Goal: Complete application form: Complete application form

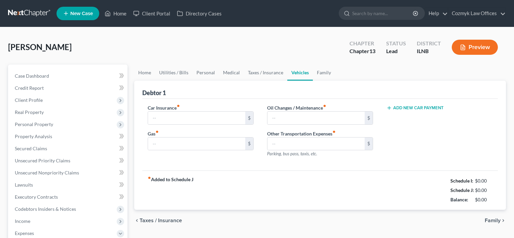
type input "95.00"
type input "300.00"
type input "100.00"
type input "0.00"
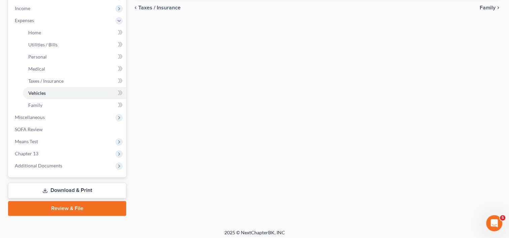
scroll to position [215, 0]
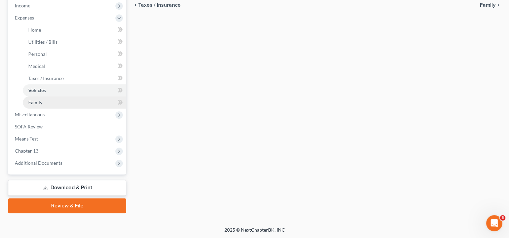
click at [44, 101] on link "Family" at bounding box center [74, 102] width 103 height 12
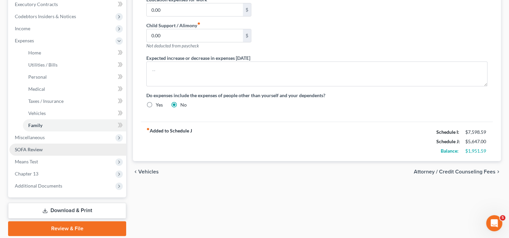
scroll to position [215, 0]
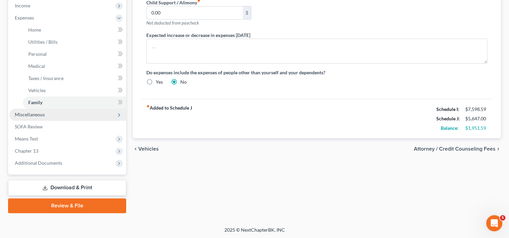
click at [41, 112] on span "Miscellaneous" at bounding box center [30, 115] width 30 height 6
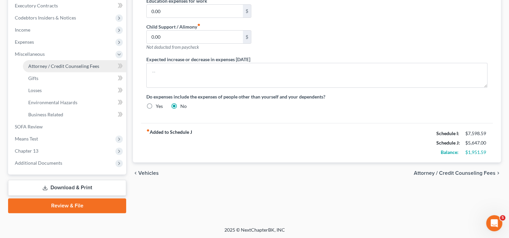
click at [59, 66] on span "Attorney / Credit Counseling Fees" at bounding box center [63, 66] width 71 height 6
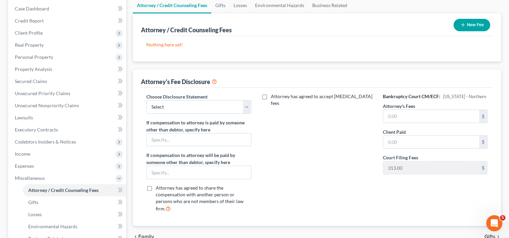
scroll to position [101, 0]
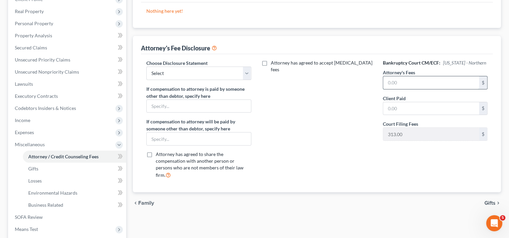
click at [425, 84] on input "text" at bounding box center [431, 82] width 96 height 13
type input "4,500"
click at [422, 110] on input "text" at bounding box center [431, 108] width 96 height 13
click at [343, 111] on div "Attorney has agreed to accept [MEDICAL_DATA] fees" at bounding box center [317, 121] width 118 height 125
click at [426, 105] on input "text" at bounding box center [431, 108] width 96 height 13
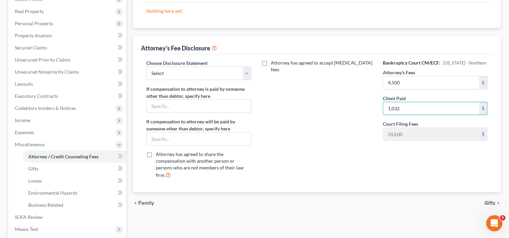
type input "1,032"
click at [300, 135] on div "Attorney has agreed to accept [MEDICAL_DATA] fees" at bounding box center [317, 121] width 118 height 125
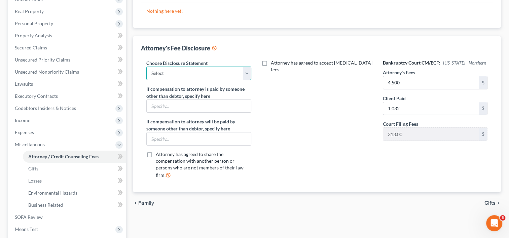
click at [245, 72] on select "Select IL - FORM 2030 Disclosure" at bounding box center [198, 73] width 105 height 13
select select "0"
click at [146, 67] on select "Select IL - FORM 2030 Disclosure" at bounding box center [198, 73] width 105 height 13
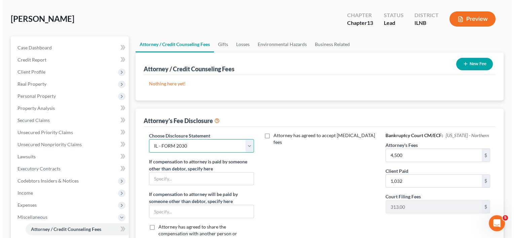
scroll to position [0, 0]
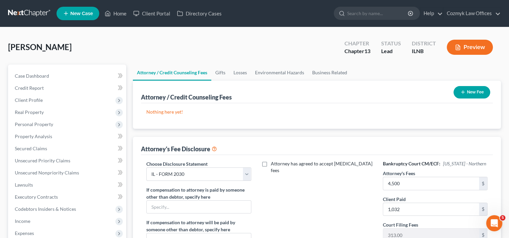
click at [472, 93] on button "New Fee" at bounding box center [471, 92] width 37 height 12
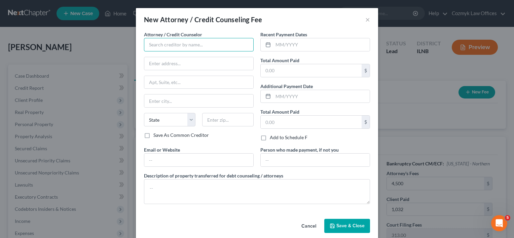
click at [202, 46] on input "text" at bounding box center [199, 44] width 110 height 13
type input "Cozmyk Law Offices"
type input "[STREET_ADDRESS]"
type input "Suite 200"
type input "Independence"
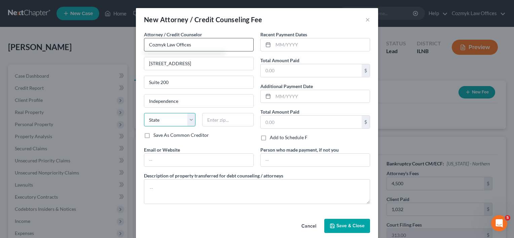
select select "36"
type input "44131"
type input "[EMAIL_ADDRESS][DOMAIN_NAME]"
click at [294, 70] on input "text" at bounding box center [310, 70] width 101 height 13
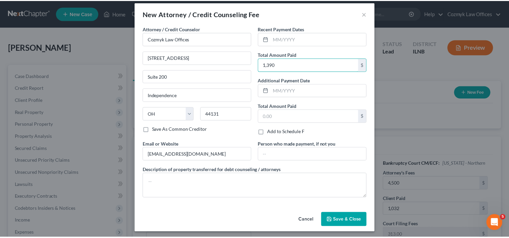
scroll to position [7, 0]
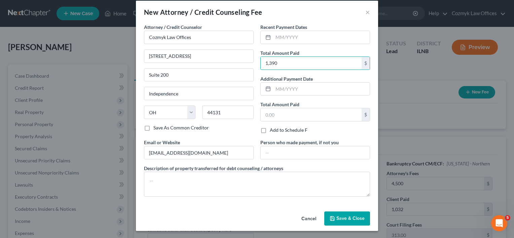
type input "1,390"
click at [336, 219] on span "Save & Close" at bounding box center [350, 218] width 28 height 6
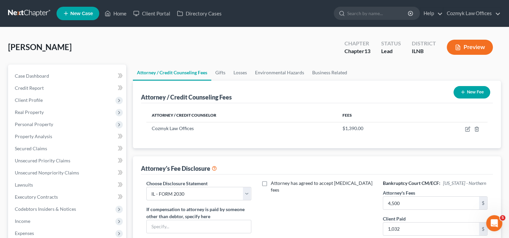
scroll to position [191, 0]
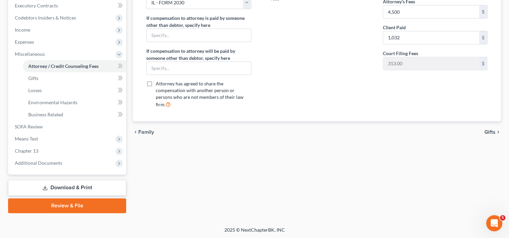
click at [489, 129] on span "Gifts" at bounding box center [489, 131] width 11 height 5
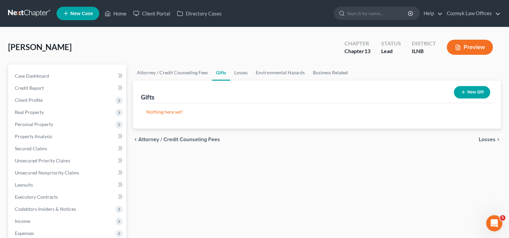
click at [489, 140] on span "Losses" at bounding box center [486, 139] width 17 height 5
click at [484, 140] on span "Environmental Hazards" at bounding box center [467, 139] width 56 height 5
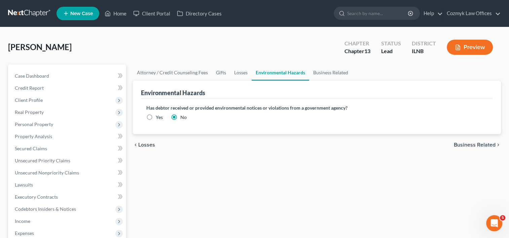
click at [475, 145] on span "Business Related" at bounding box center [474, 144] width 42 height 5
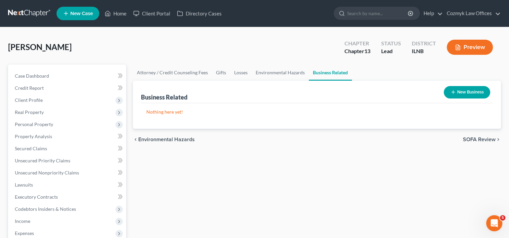
click at [471, 92] on button "New Business" at bounding box center [466, 92] width 46 height 12
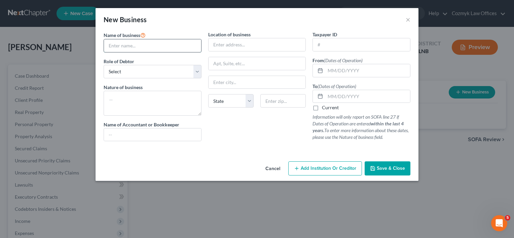
click at [155, 44] on input "text" at bounding box center [152, 45] width 97 height 13
type input "Family Dry Cleaners"
click at [193, 69] on select "Select A member of a limited liability company (LLC) or limited liability partn…" at bounding box center [153, 71] width 98 height 13
select select "officer"
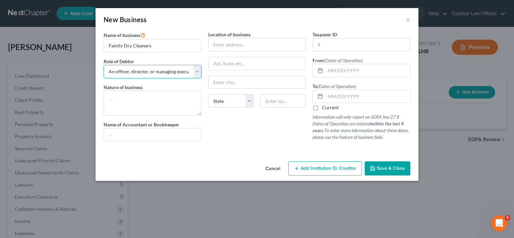
click at [104, 65] on select "Select A member of a limited liability company (LLC) or limited liability partn…" at bounding box center [153, 71] width 98 height 13
click at [395, 168] on span "Save & Close" at bounding box center [390, 168] width 28 height 6
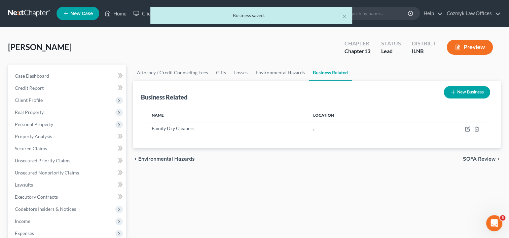
scroll to position [101, 0]
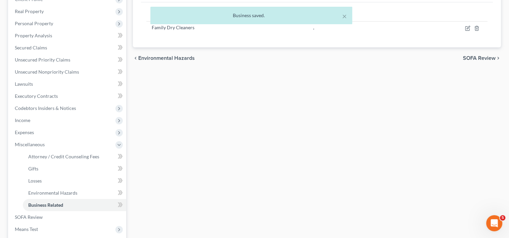
click at [475, 58] on span "SOFA Review" at bounding box center [479, 57] width 33 height 5
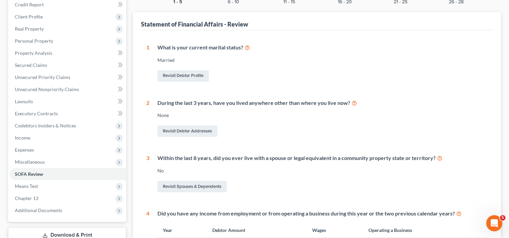
scroll to position [32, 0]
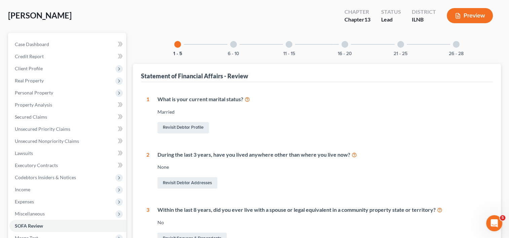
click at [233, 45] on div at bounding box center [233, 44] width 7 height 7
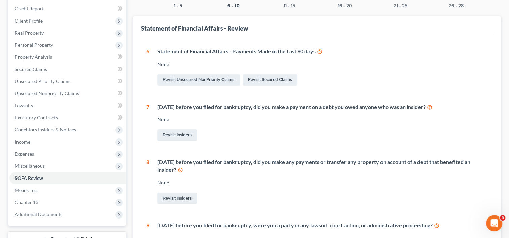
scroll to position [35, 0]
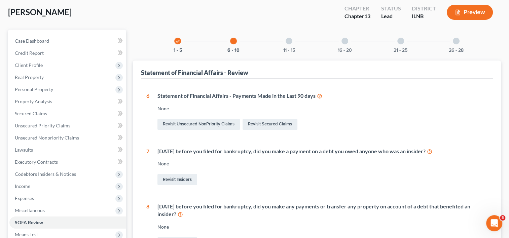
click at [288, 40] on div at bounding box center [288, 41] width 7 height 7
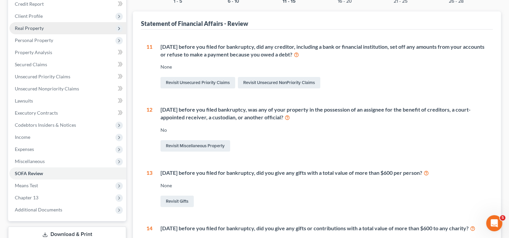
scroll to position [16, 0]
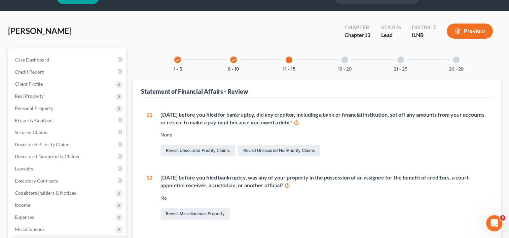
click at [344, 60] on div at bounding box center [344, 59] width 7 height 7
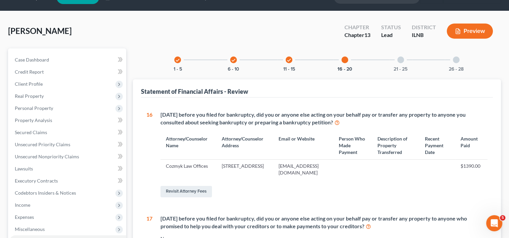
click at [402, 59] on div at bounding box center [400, 59] width 7 height 7
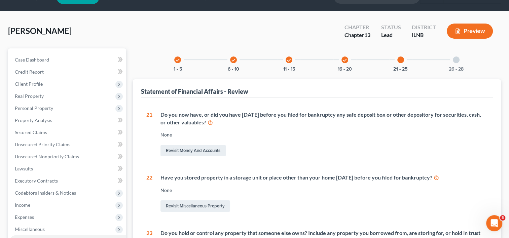
click at [456, 60] on div at bounding box center [455, 59] width 7 height 7
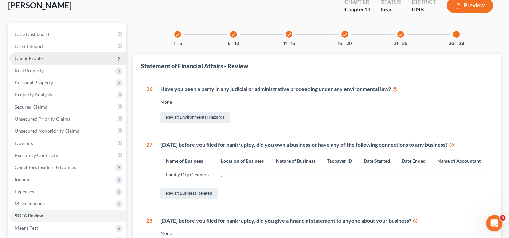
scroll to position [30, 0]
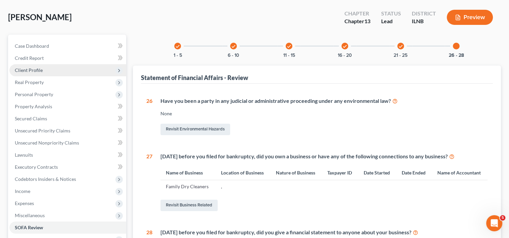
click at [43, 72] on span "Client Profile" at bounding box center [67, 70] width 117 height 12
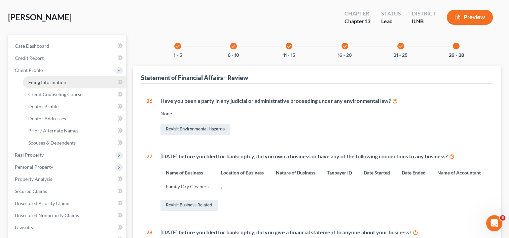
click at [45, 82] on span "Filing Information" at bounding box center [47, 82] width 38 height 6
select select "1"
select select "0"
select select "3"
select select "0"
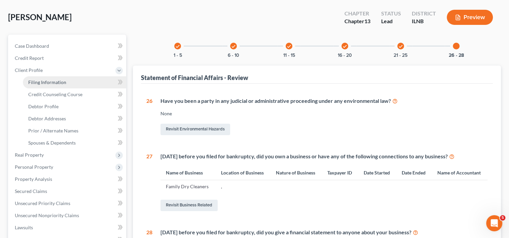
select select "14"
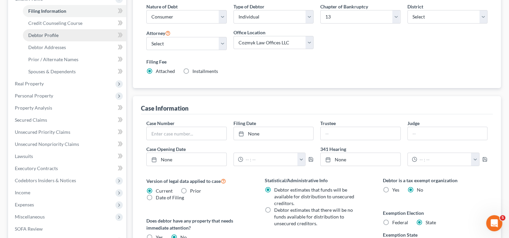
scroll to position [90, 0]
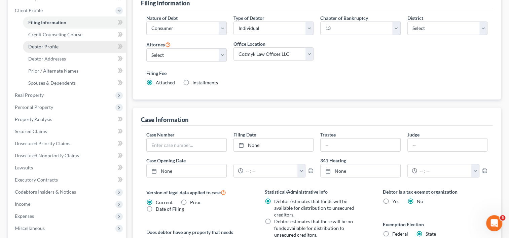
click at [49, 48] on span "Debtor Profile" at bounding box center [43, 47] width 30 height 6
select select "1"
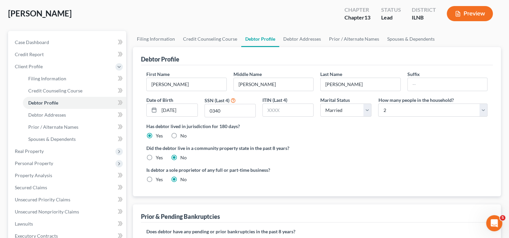
scroll to position [101, 0]
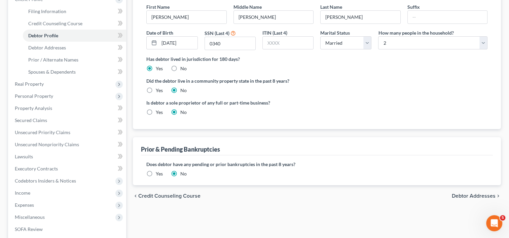
click at [156, 171] on label "Yes" at bounding box center [159, 173] width 7 height 7
click at [158, 171] on input "Yes" at bounding box center [160, 172] width 4 height 4
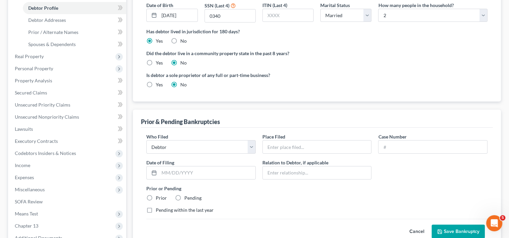
scroll to position [168, 0]
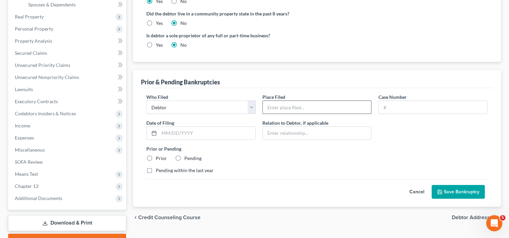
click at [290, 103] on input "text" at bounding box center [317, 107] width 109 height 13
click at [389, 105] on input "text" at bounding box center [432, 107] width 109 height 13
click at [305, 105] on input "text" at bounding box center [317, 107] width 109 height 13
click at [258, 167] on div "Pending within the last year" at bounding box center [316, 170] width 341 height 7
click at [156, 159] on label "Prior" at bounding box center [161, 158] width 11 height 7
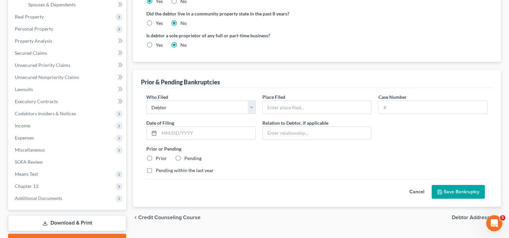
click at [158, 159] on input "Prior" at bounding box center [160, 157] width 4 height 4
radio input "true"
click at [156, 171] on label "Pending within the last year" at bounding box center [185, 170] width 58 height 7
click at [158, 171] on input "Pending within the last year" at bounding box center [160, 169] width 4 height 4
checkbox input "true"
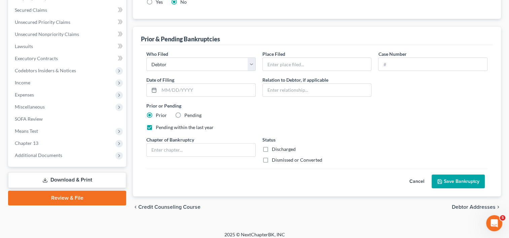
scroll to position [216, 0]
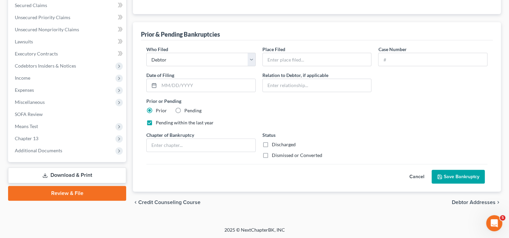
click at [272, 156] on label "Dismissed or Converted" at bounding box center [297, 155] width 50 height 7
click at [274, 156] on input "Dismissed or Converted" at bounding box center [276, 154] width 4 height 4
checkbox input "true"
click at [232, 148] on input "text" at bounding box center [201, 145] width 109 height 13
type input "13"
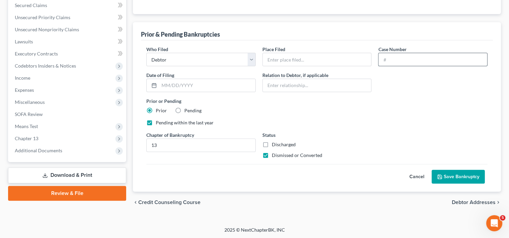
click at [388, 56] on input "text" at bounding box center [432, 59] width 109 height 13
paste input "23-12007"
type input "23-12007"
click at [223, 86] on input "text" at bounding box center [207, 85] width 96 height 13
type input "[DATE]"
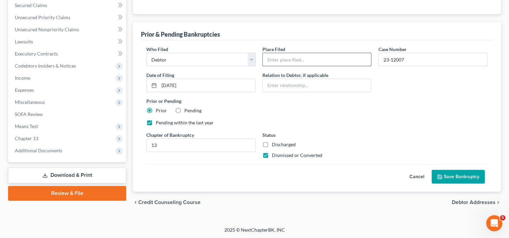
click at [310, 60] on input "text" at bounding box center [317, 59] width 109 height 13
type input "Northern District of [US_STATE]"
click at [156, 120] on label "Pending within the last year" at bounding box center [185, 122] width 58 height 7
click at [158, 120] on input "Pending within the last year" at bounding box center [160, 121] width 4 height 4
checkbox input "false"
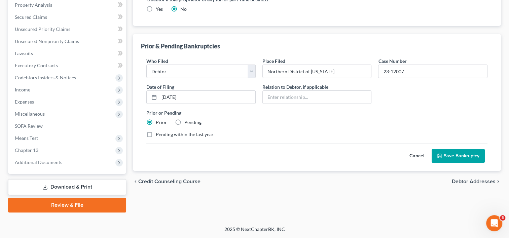
scroll to position [203, 0]
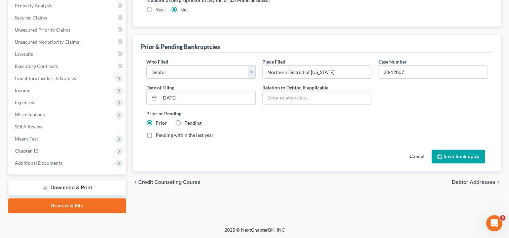
click at [452, 150] on button "Save Bankruptcy" at bounding box center [457, 157] width 53 height 14
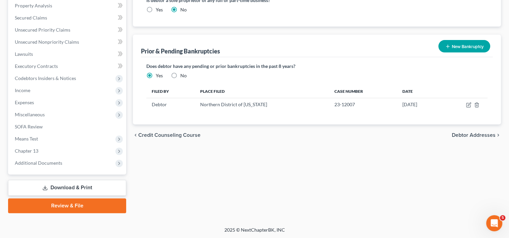
click at [451, 47] on button "New Bankruptcy" at bounding box center [464, 46] width 52 height 12
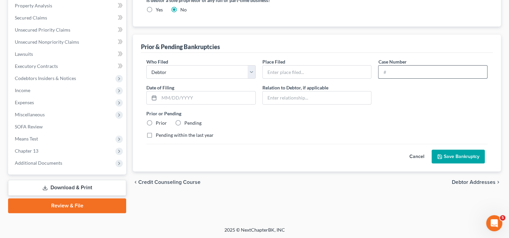
click at [419, 76] on input "text" at bounding box center [432, 72] width 109 height 13
paste input "23-15650"
type input "23-15650"
click at [229, 94] on input "text" at bounding box center [207, 97] width 96 height 13
click at [167, 96] on input "11212023" at bounding box center [207, 97] width 96 height 13
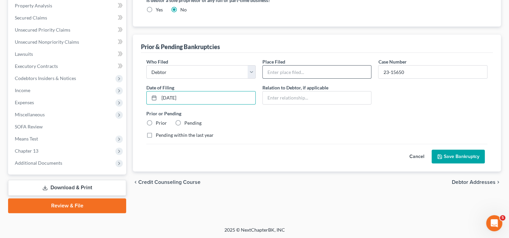
type input "[DATE]"
click at [304, 70] on input "text" at bounding box center [317, 72] width 109 height 13
type input "Northern District of [US_STATE]"
click at [156, 122] on label "Prior" at bounding box center [161, 123] width 11 height 7
click at [158, 122] on input "Prior" at bounding box center [160, 122] width 4 height 4
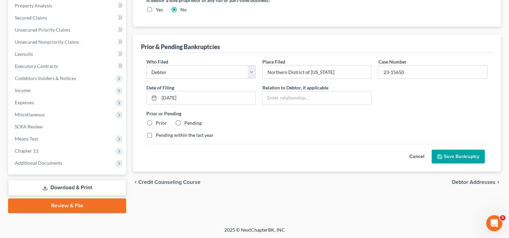
radio input "true"
click at [156, 134] on label "Pending within the last year" at bounding box center [185, 135] width 58 height 7
click at [158, 134] on input "Pending within the last year" at bounding box center [160, 134] width 4 height 4
checkbox input "true"
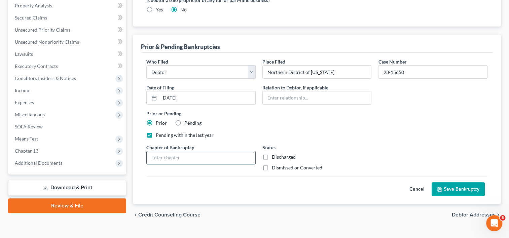
click at [204, 153] on input "text" at bounding box center [201, 157] width 109 height 13
type input "13"
click at [454, 189] on button "Save Bankruptcy" at bounding box center [457, 189] width 53 height 14
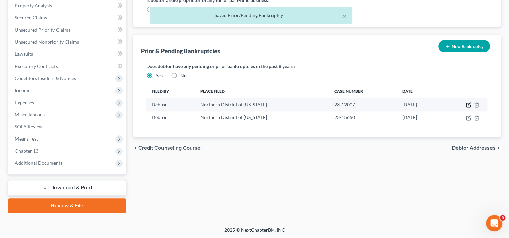
click at [467, 104] on icon "button" at bounding box center [468, 104] width 5 height 5
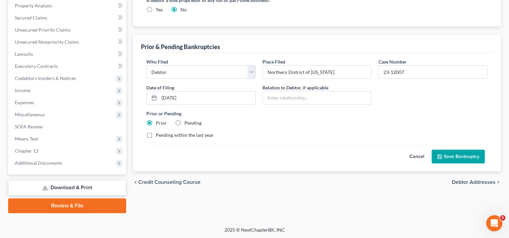
click at [468, 156] on button "Save Bankruptcy" at bounding box center [457, 157] width 53 height 14
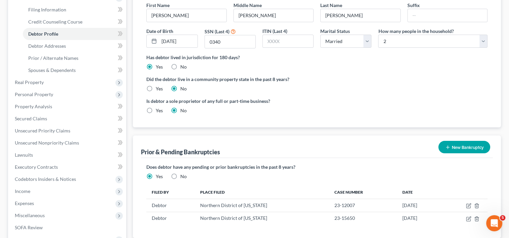
scroll to position [35, 0]
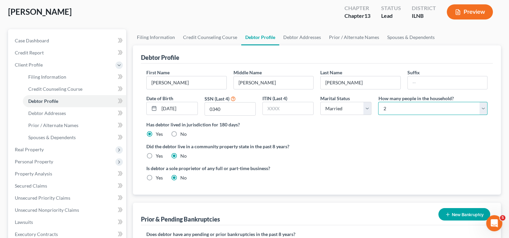
click at [482, 110] on select "Select 1 2 3 4 5 6 7 8 9 10 11 12 13 14 15 16 17 18 19 20" at bounding box center [432, 108] width 109 height 13
select select "3"
click at [378, 102] on select "Select 1 2 3 4 5 6 7 8 9 10 11 12 13 14 15 16 17 18 19 20" at bounding box center [432, 108] width 109 height 13
click at [398, 150] on div "Did the debtor live in a community property state in the past 8 years? Yes No" at bounding box center [316, 151] width 341 height 16
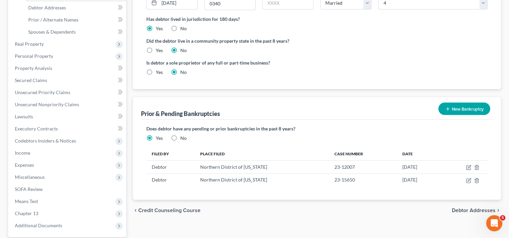
scroll to position [203, 0]
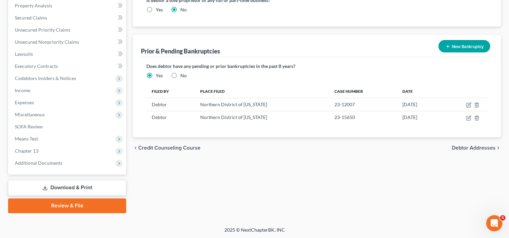
click at [476, 147] on span "Debtor Addresses" at bounding box center [473, 147] width 44 height 5
